Goal: Find specific page/section: Find specific page/section

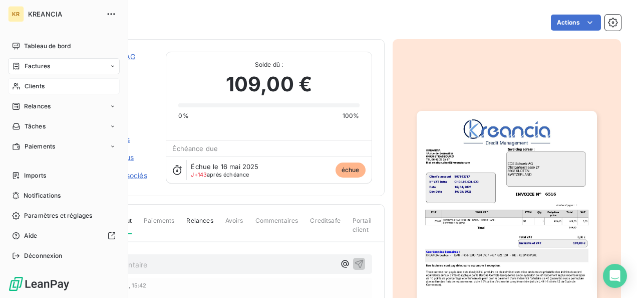
click at [40, 84] on span "Clients" at bounding box center [35, 86] width 20 height 9
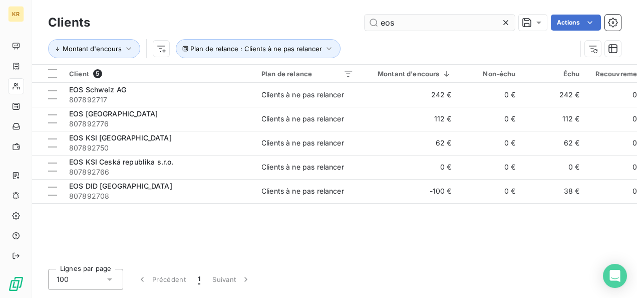
click at [411, 29] on input "eos" at bounding box center [440, 23] width 150 height 16
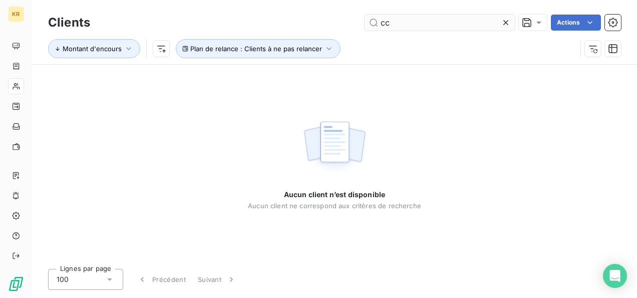
type input "c"
type input "v"
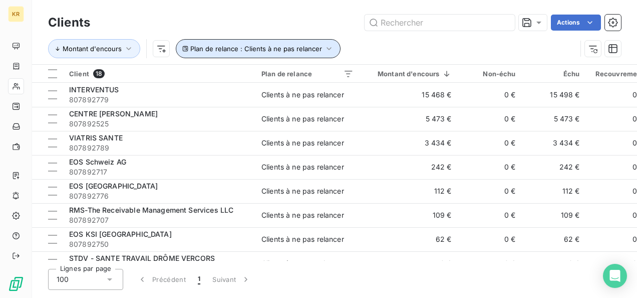
click at [325, 45] on icon "button" at bounding box center [329, 49] width 10 height 10
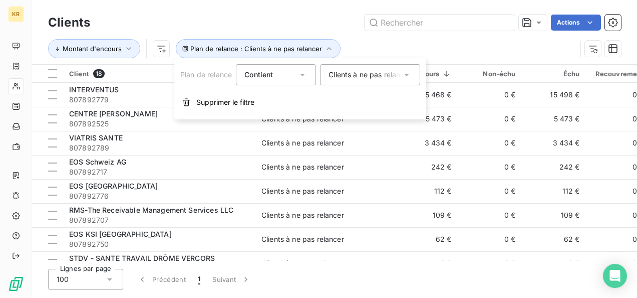
click at [368, 75] on div "Clients à ne pas relancer" at bounding box center [365, 75] width 73 height 10
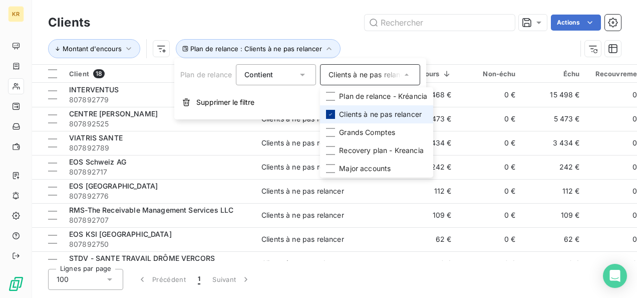
click at [332, 112] on icon at bounding box center [331, 114] width 6 height 6
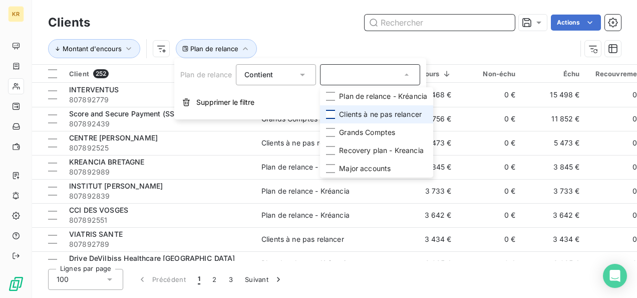
click at [414, 27] on input "text" at bounding box center [440, 23] width 150 height 16
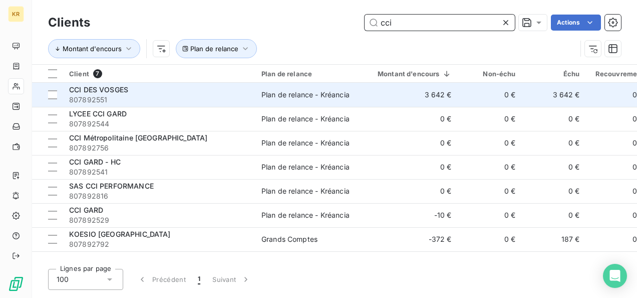
type input "cci"
click at [128, 101] on span "807892551" at bounding box center [159, 100] width 180 height 10
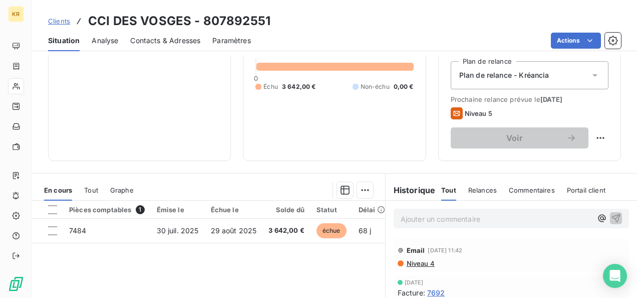
scroll to position [114, 0]
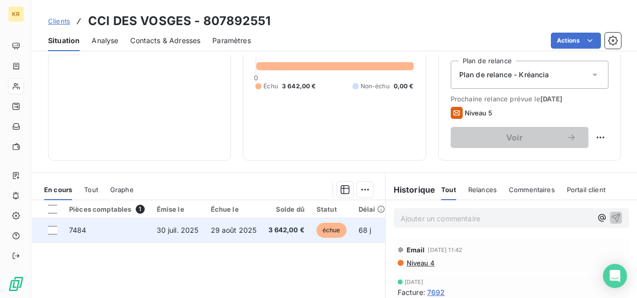
click at [248, 232] on span "29 août 2025" at bounding box center [234, 229] width 46 height 9
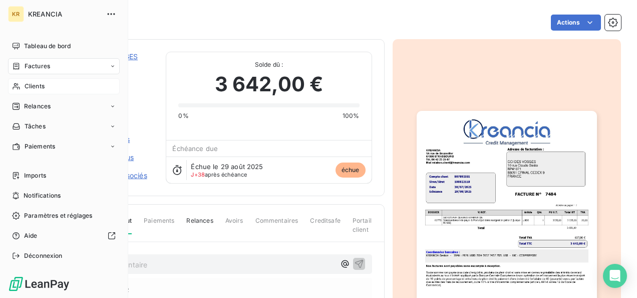
click at [40, 92] on div "Clients" at bounding box center [64, 86] width 112 height 16
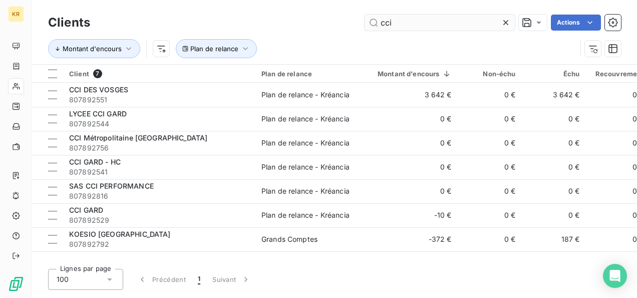
click at [415, 26] on input "cci" at bounding box center [440, 23] width 150 height 16
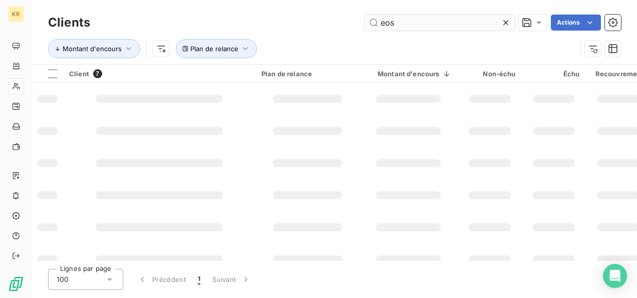
type input "eos"
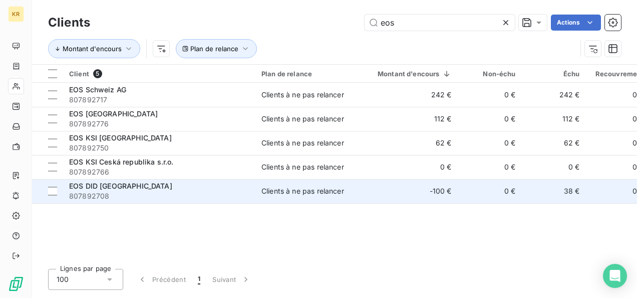
click at [141, 186] on div "EOS DID [GEOGRAPHIC_DATA]" at bounding box center [159, 186] width 180 height 10
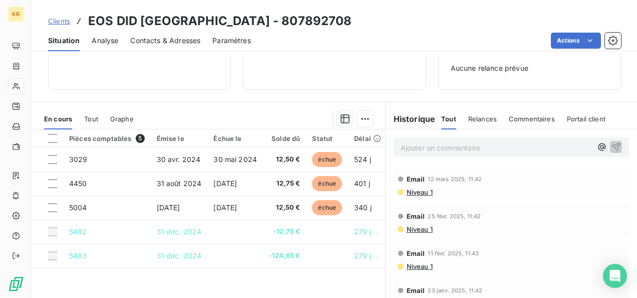
scroll to position [161, 0]
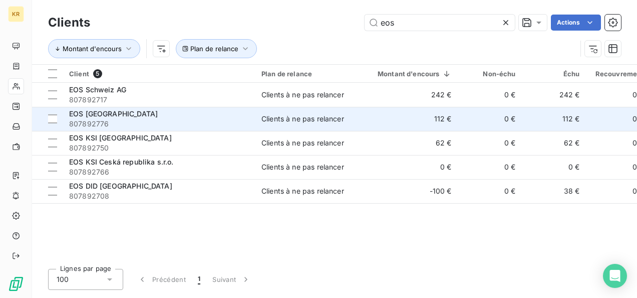
click at [106, 125] on span "807892776" at bounding box center [159, 124] width 180 height 10
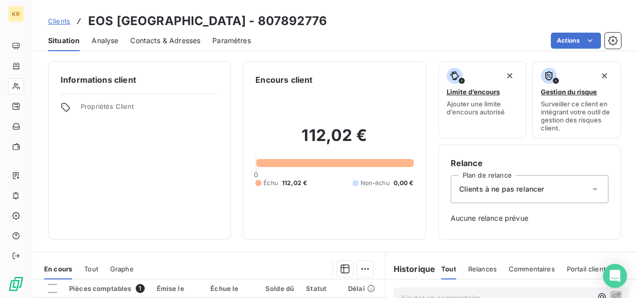
scroll to position [123, 0]
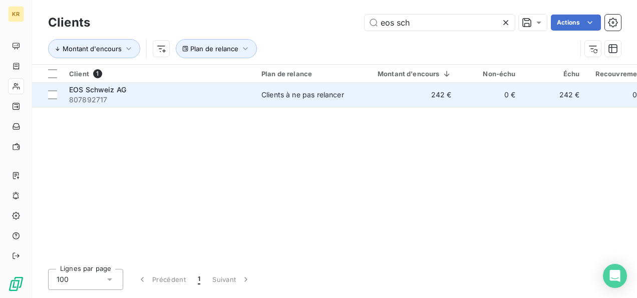
type input "eos sch"
click at [180, 89] on div "EOS Schweiz AG" at bounding box center [159, 90] width 180 height 10
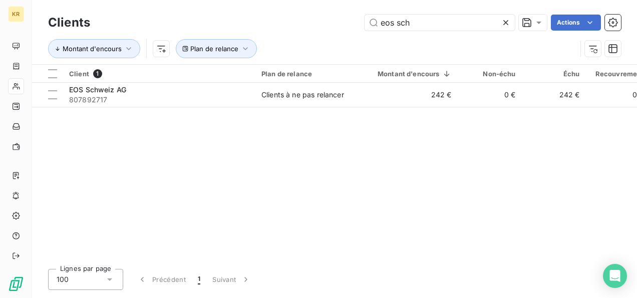
click at [506, 23] on icon at bounding box center [505, 22] width 5 height 5
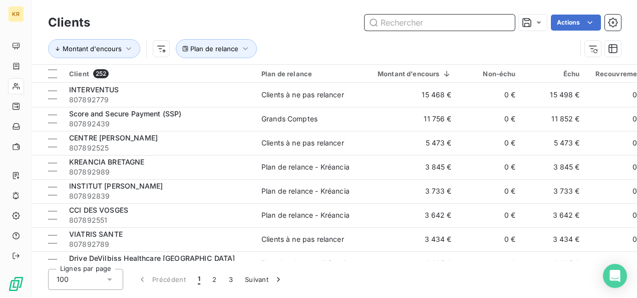
click at [381, 25] on input "text" at bounding box center [440, 23] width 150 height 16
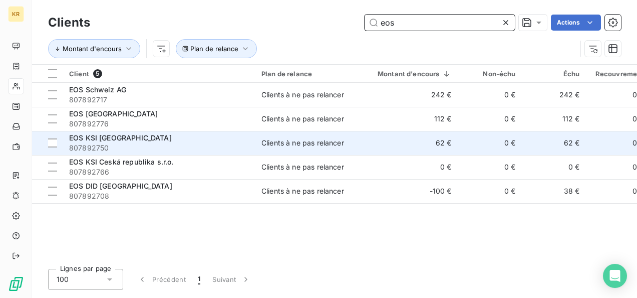
type input "eos"
click at [113, 144] on span "807892750" at bounding box center [159, 148] width 180 height 10
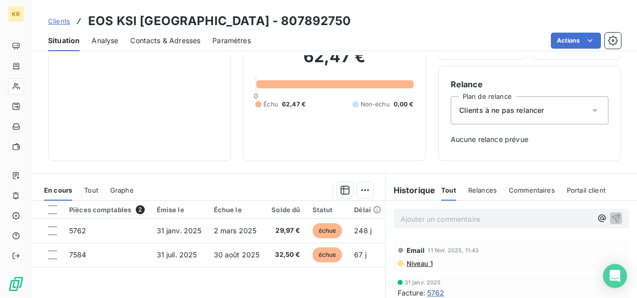
scroll to position [79, 0]
